Goal: Task Accomplishment & Management: Use online tool/utility

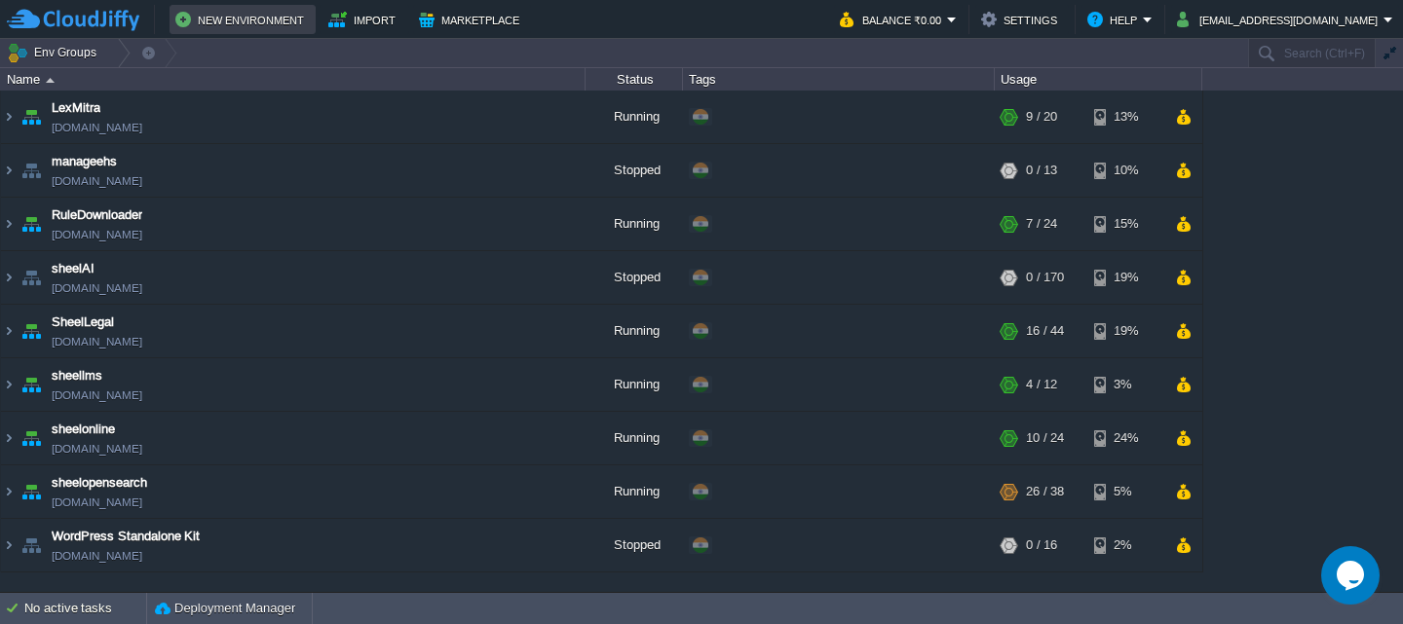
click at [258, 17] on button "New Environment" at bounding box center [242, 19] width 134 height 23
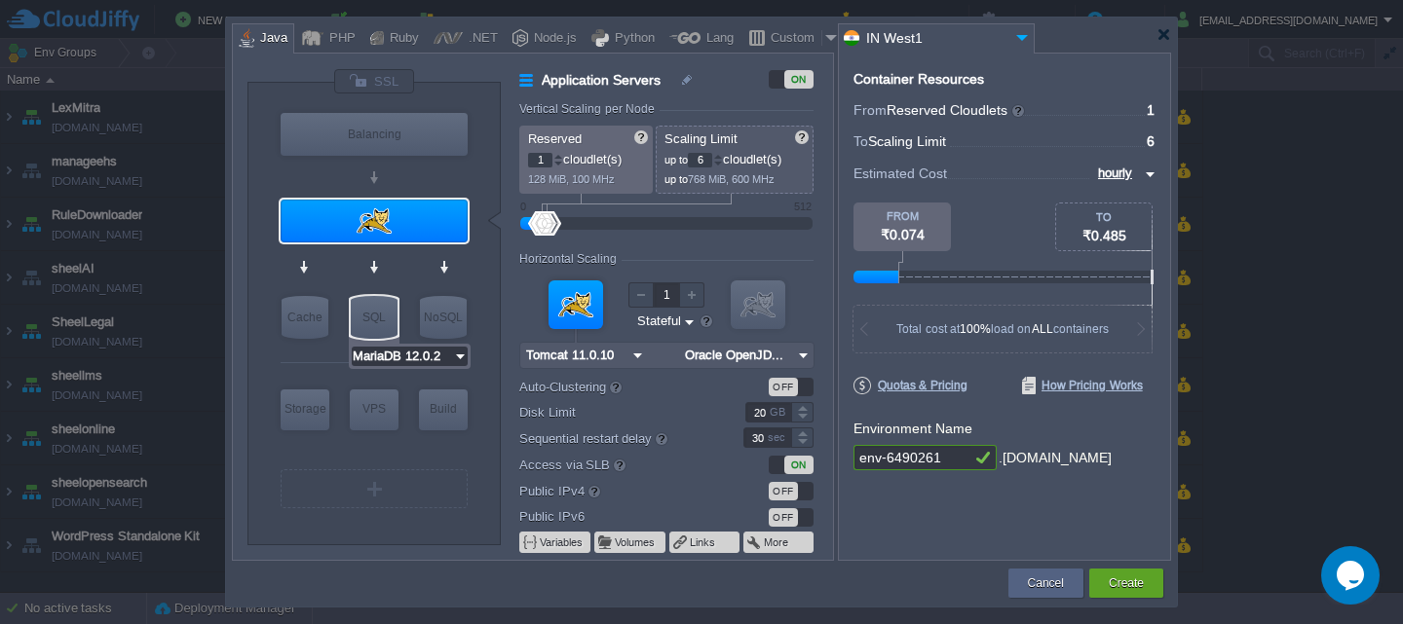
click at [381, 360] on input "MariaDB 12.0.2" at bounding box center [402, 356] width 101 height 19
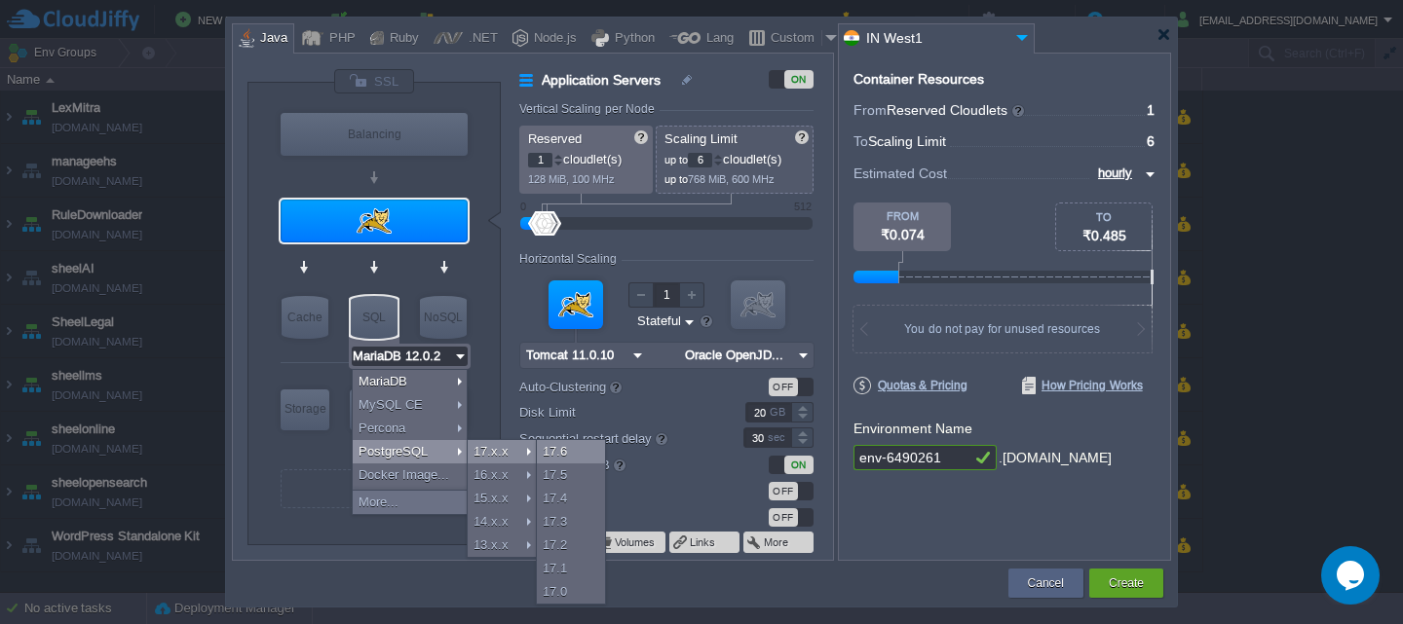
click at [563, 451] on div "17.6" at bounding box center [571, 451] width 68 height 23
type input "PostgreSQL 17.6"
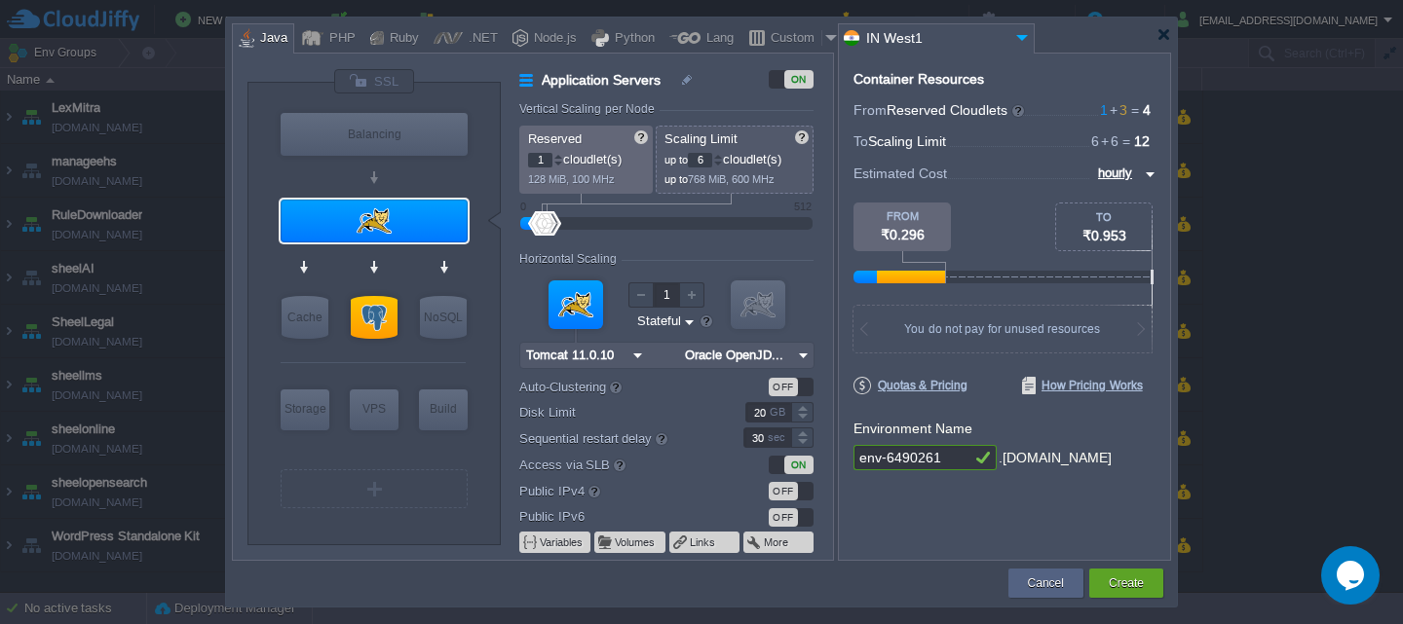
click at [634, 359] on img at bounding box center [637, 355] width 20 height 25
click at [730, 251] on form "Vertical Scaling per Node Reserved 1 cloudlet(s) 128 MiB, 100 MHz Scaling Limit…" at bounding box center [675, 331] width 313 height 458
click at [802, 353] on img at bounding box center [803, 355] width 20 height 25
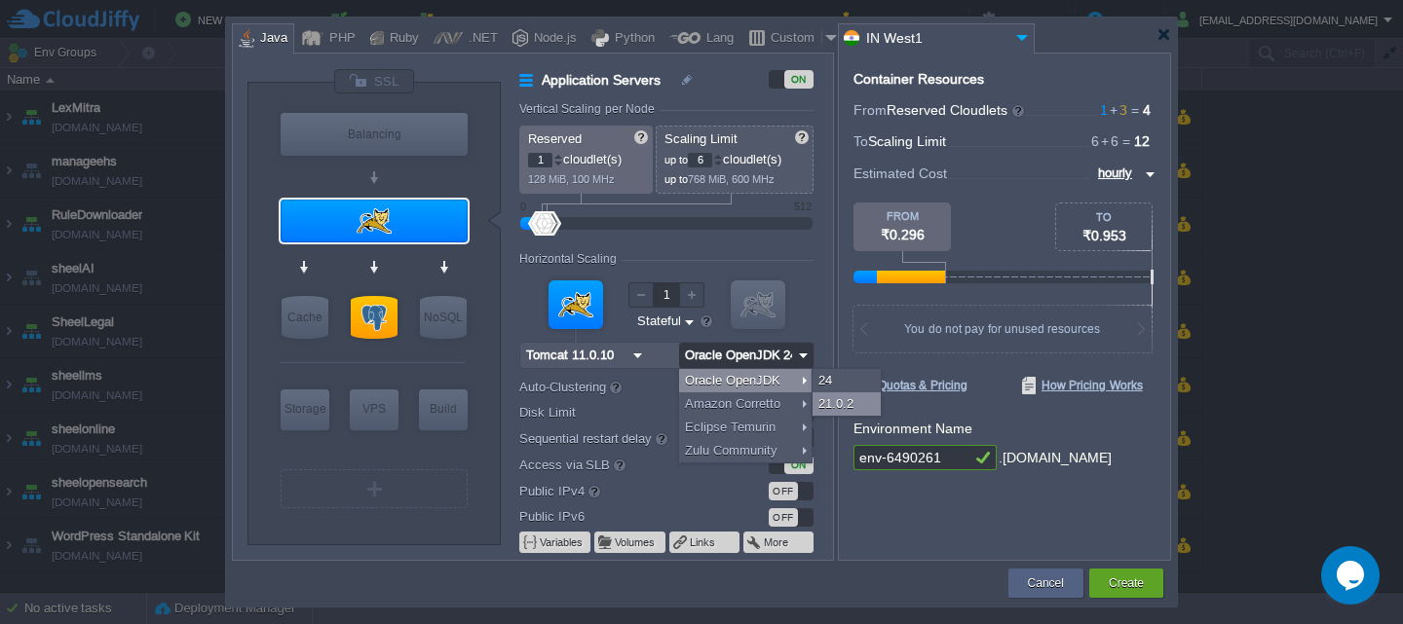
click at [846, 400] on div "21.0.2" at bounding box center [846, 404] width 68 height 23
type input "Oracle OpenJDK..."
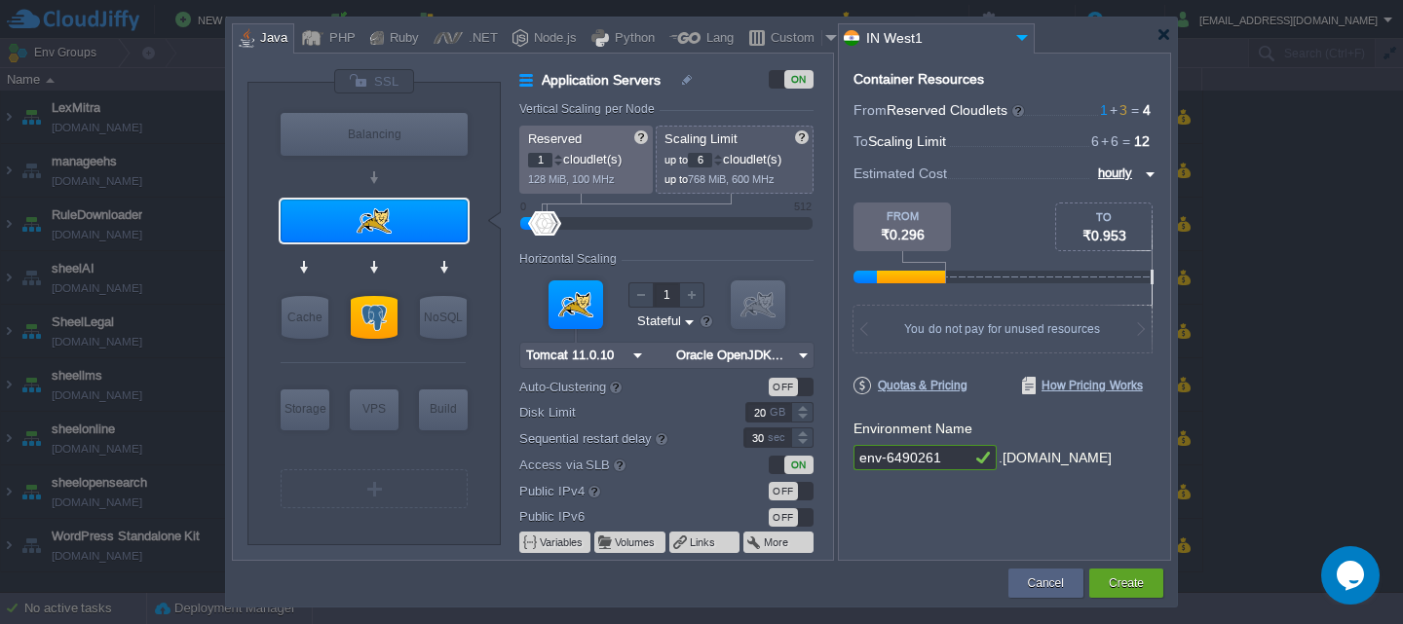
drag, startPoint x: 964, startPoint y: 453, endPoint x: 744, endPoint y: 458, distance: 220.2
click at [744, 458] on div "VM Balancing VM Application Servers VM Cache VM SQL VM NoSQL VM Storage VM VPS …" at bounding box center [701, 307] width 939 height 508
type input "riskmanager"
click at [1141, 579] on button "Create" at bounding box center [1126, 583] width 35 height 19
